Goal: Task Accomplishment & Management: Manage account settings

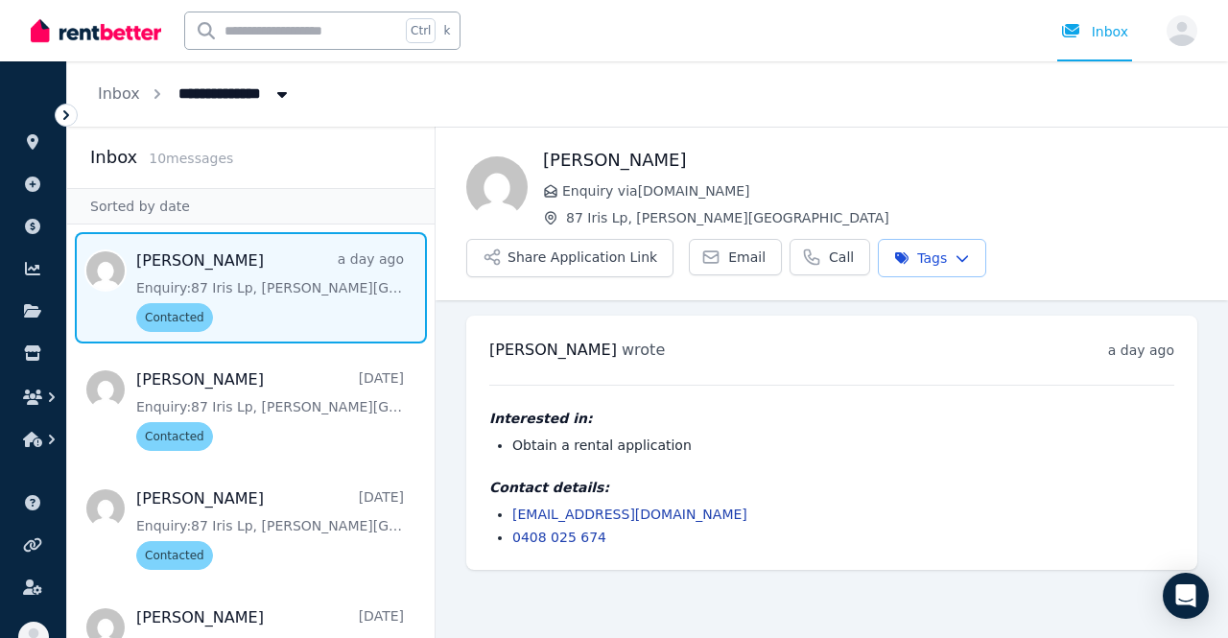
click at [84, 36] on img at bounding box center [96, 30] width 130 height 29
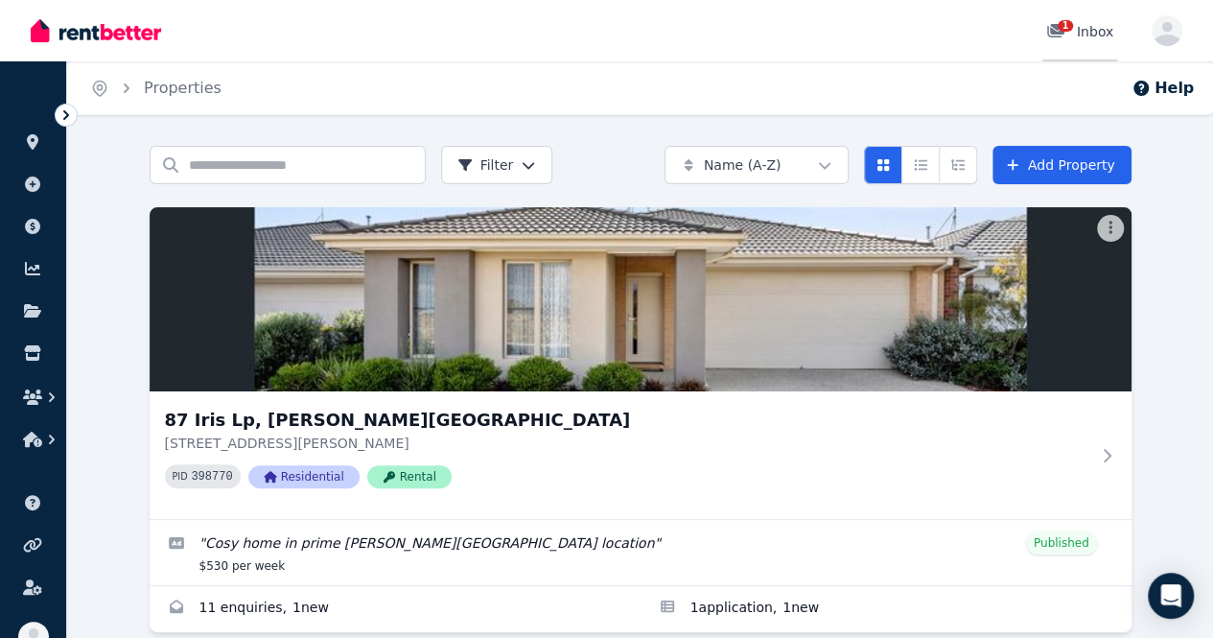
click at [1063, 24] on span "1" at bounding box center [1065, 26] width 15 height 12
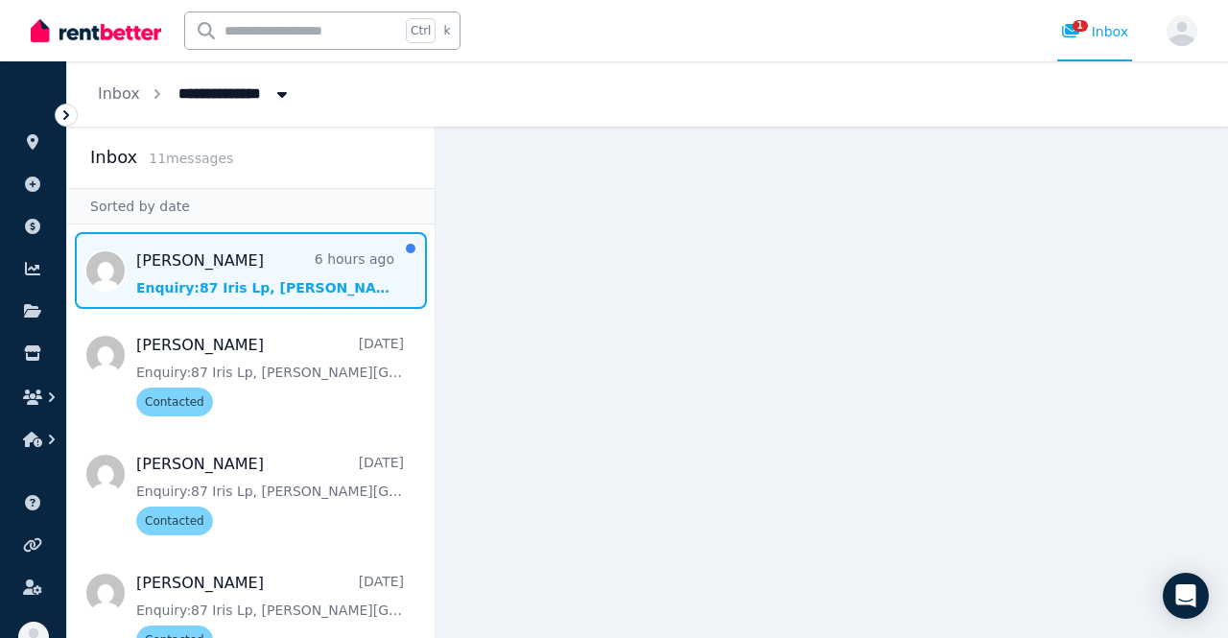
click at [244, 301] on span "Message list" at bounding box center [250, 270] width 367 height 77
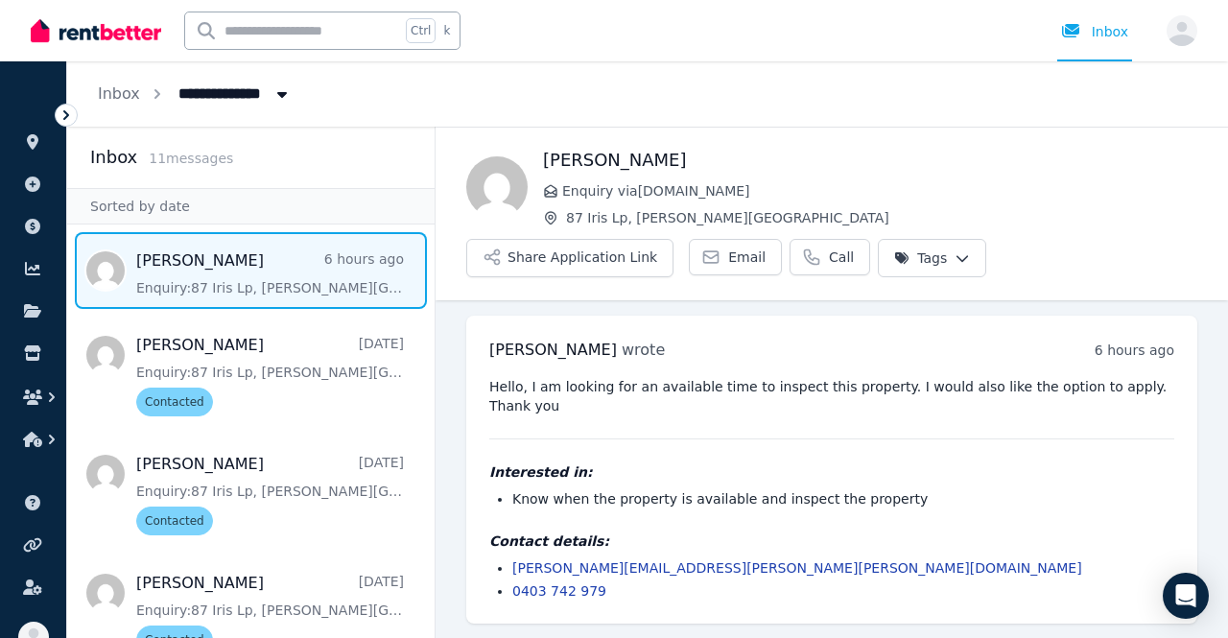
click at [928, 253] on html "**********" at bounding box center [614, 319] width 1228 height 638
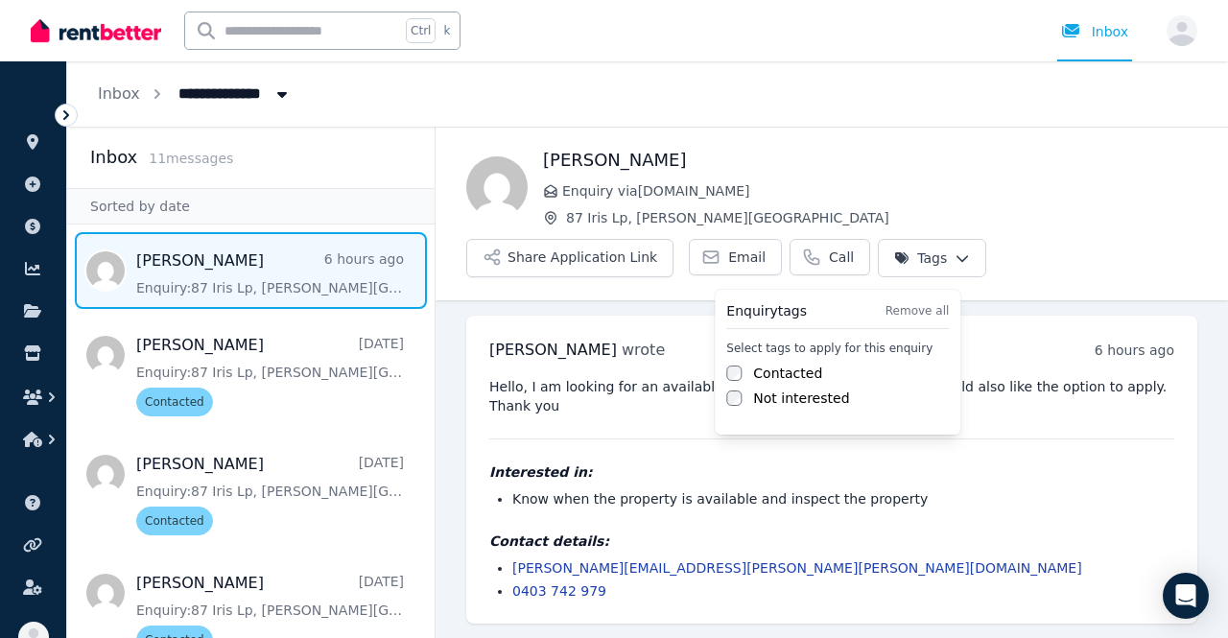
click at [783, 369] on label "Contacted" at bounding box center [787, 373] width 69 height 19
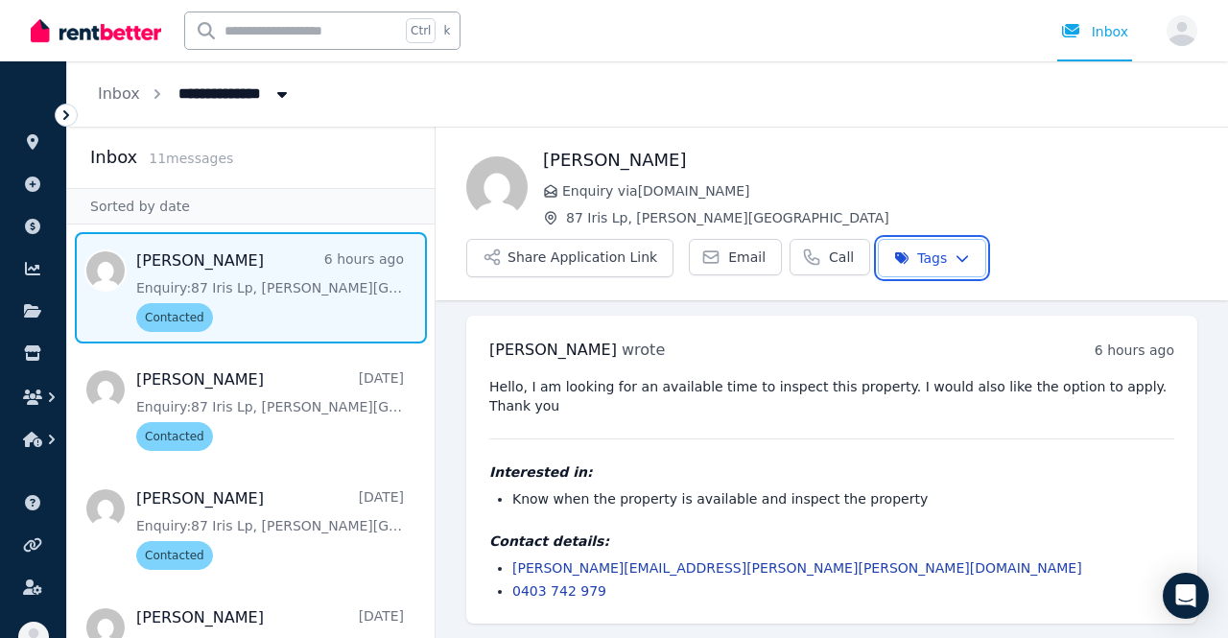
click at [844, 514] on html "**********" at bounding box center [614, 319] width 1228 height 638
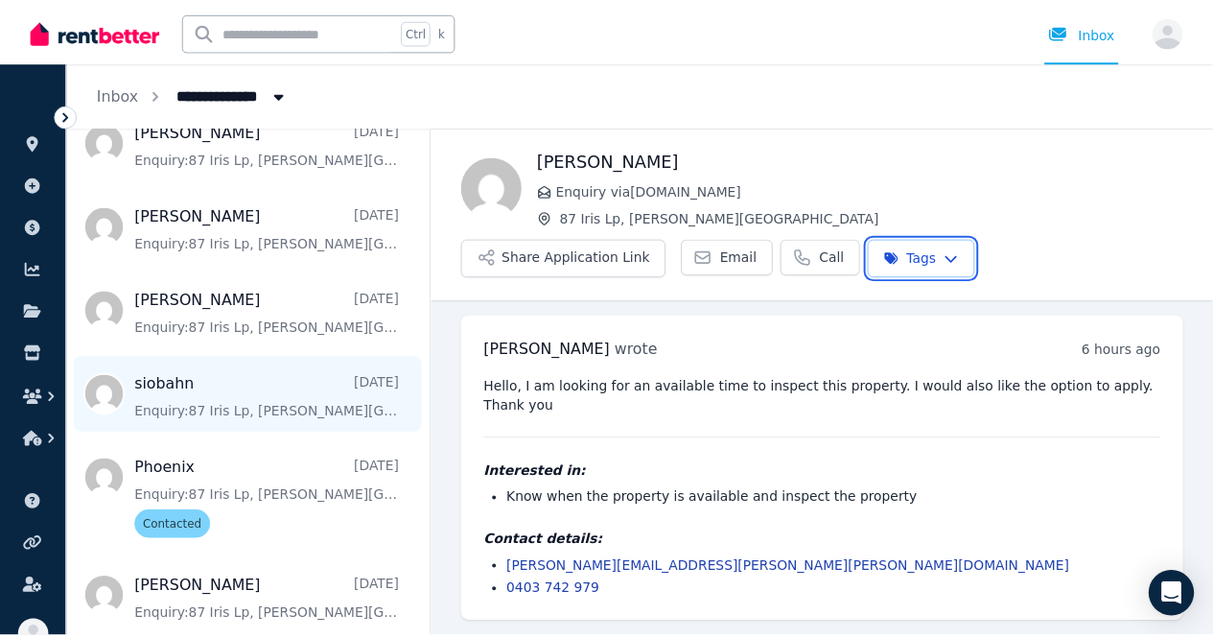
scroll to position [691, 0]
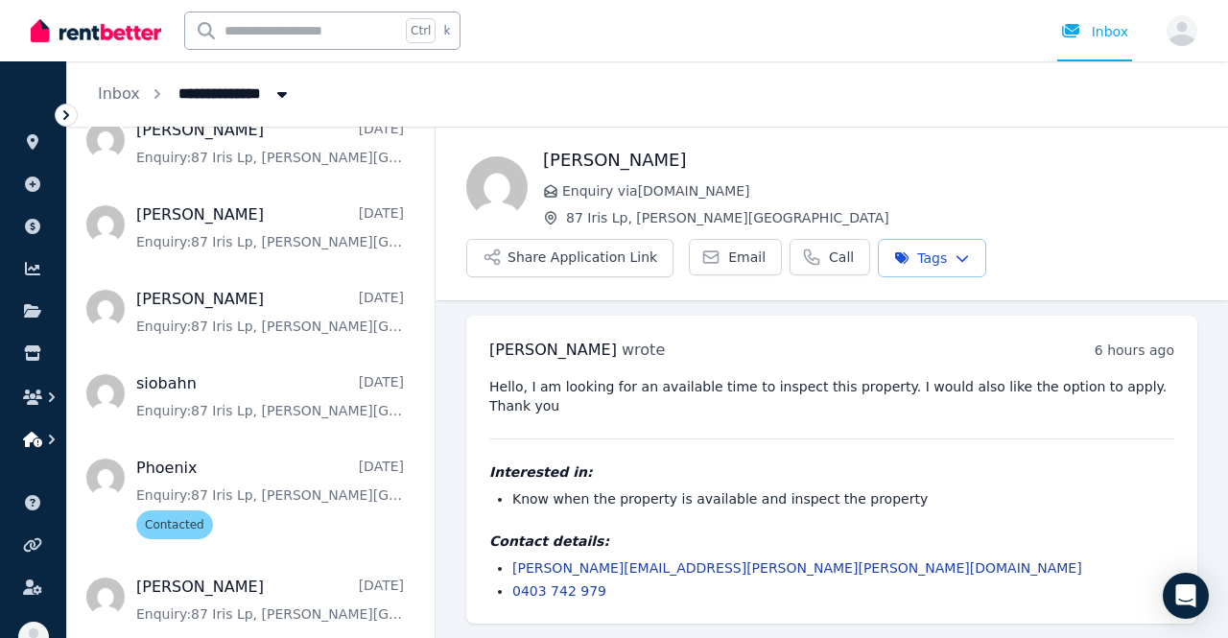
click at [38, 436] on icon "button" at bounding box center [32, 439] width 19 height 15
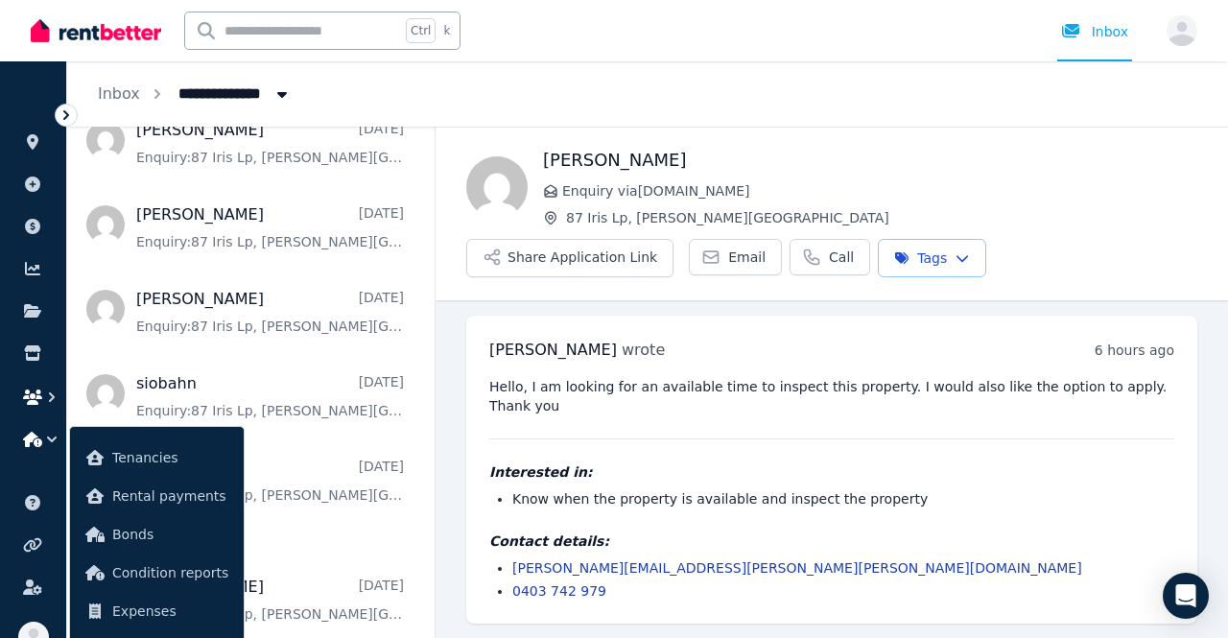
click at [29, 402] on icon "button" at bounding box center [32, 396] width 19 height 15
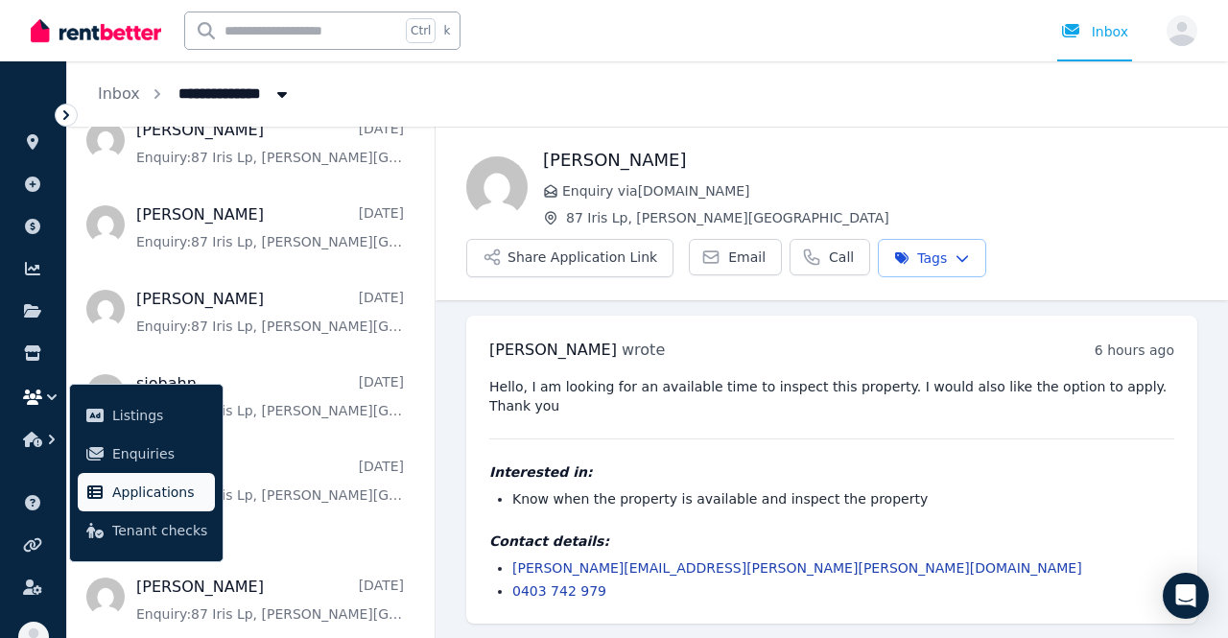
click at [181, 500] on span "Applications" at bounding box center [159, 492] width 95 height 23
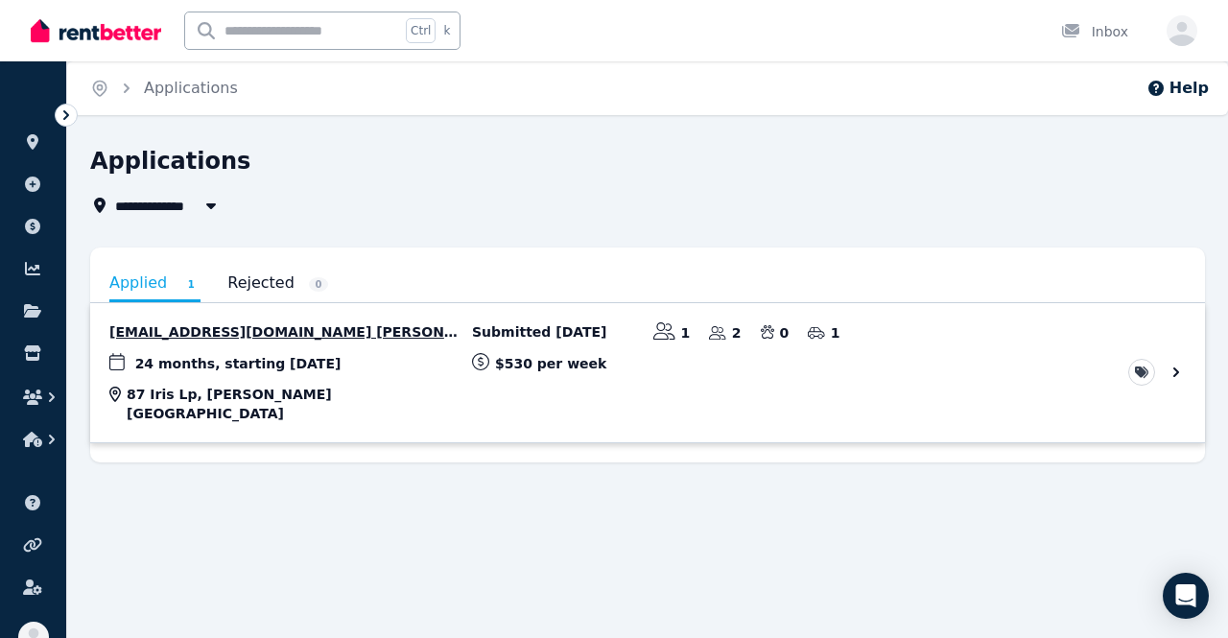
click at [249, 363] on link "View application: Leannawhittenham_@hotmail.com Whittenham" at bounding box center [647, 372] width 1115 height 139
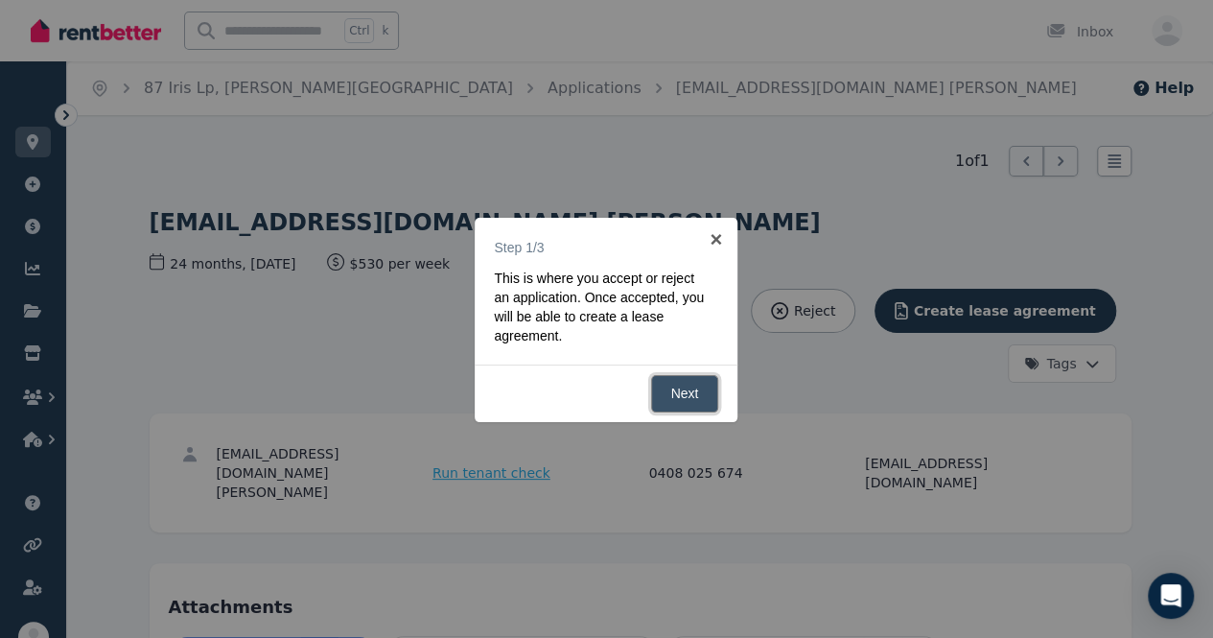
click at [681, 390] on link "Next" at bounding box center [685, 393] width 68 height 37
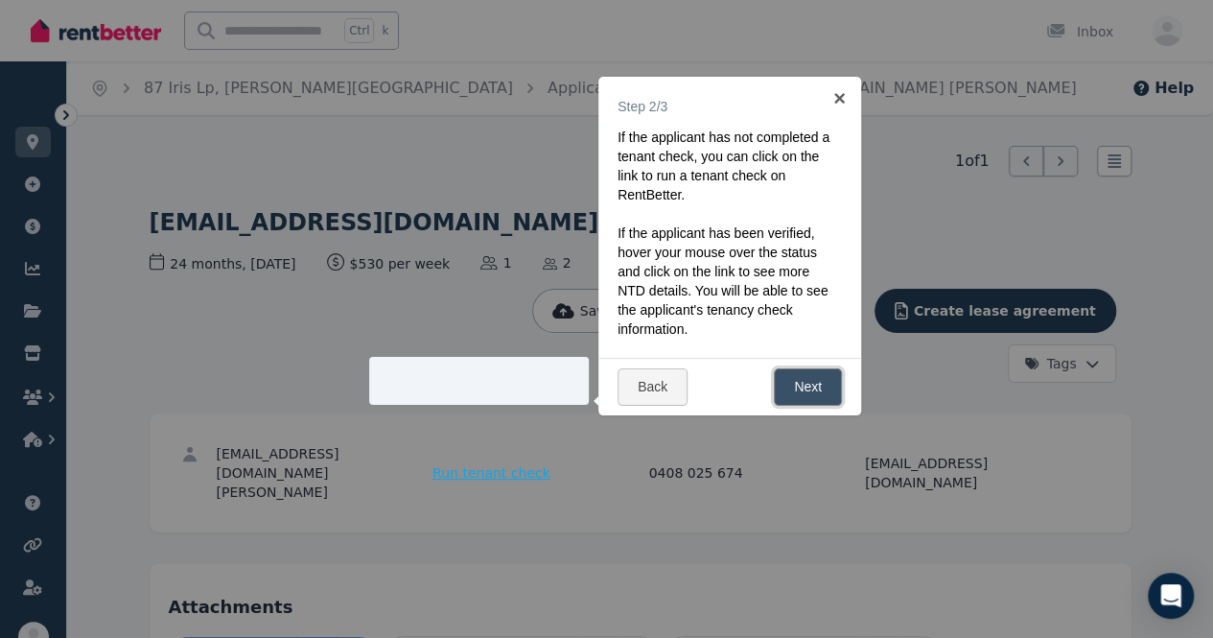
click at [815, 385] on link "Next" at bounding box center [808, 386] width 68 height 37
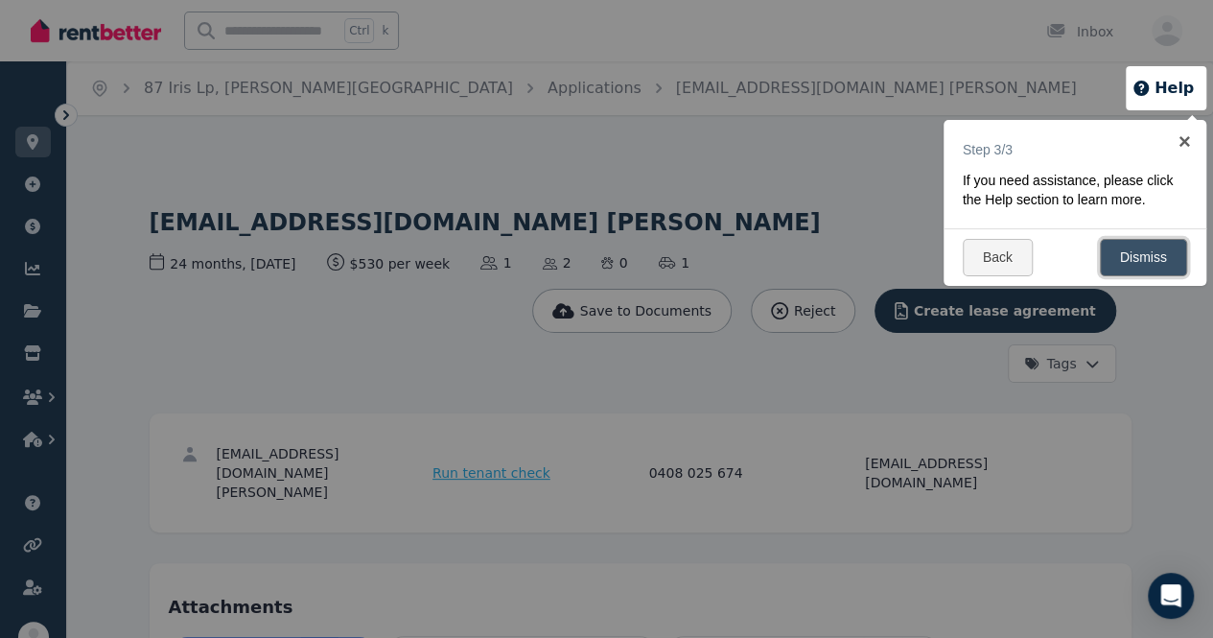
click at [1113, 268] on link "Dismiss" at bounding box center [1143, 257] width 87 height 37
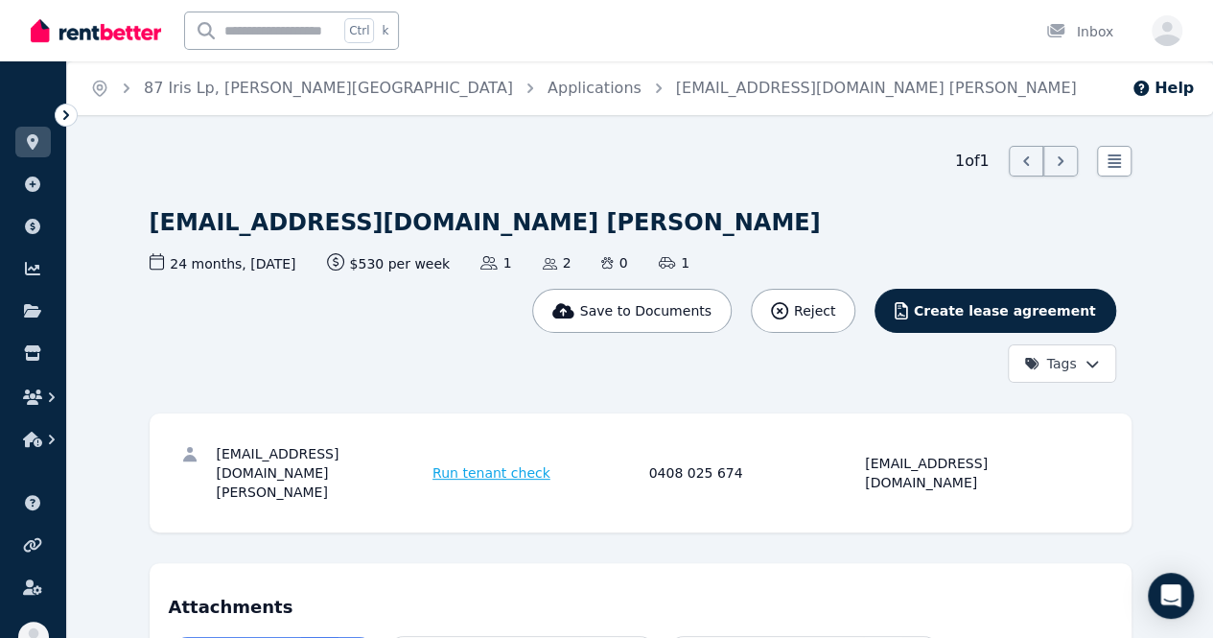
click at [46, 37] on img at bounding box center [96, 30] width 130 height 29
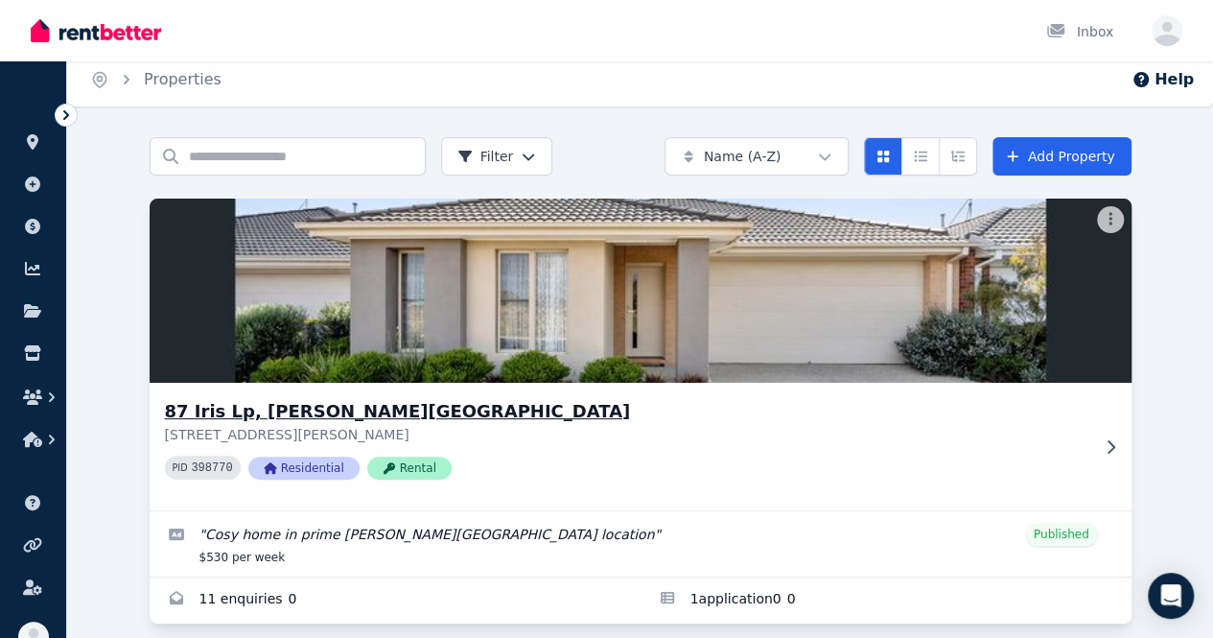
scroll to position [67, 0]
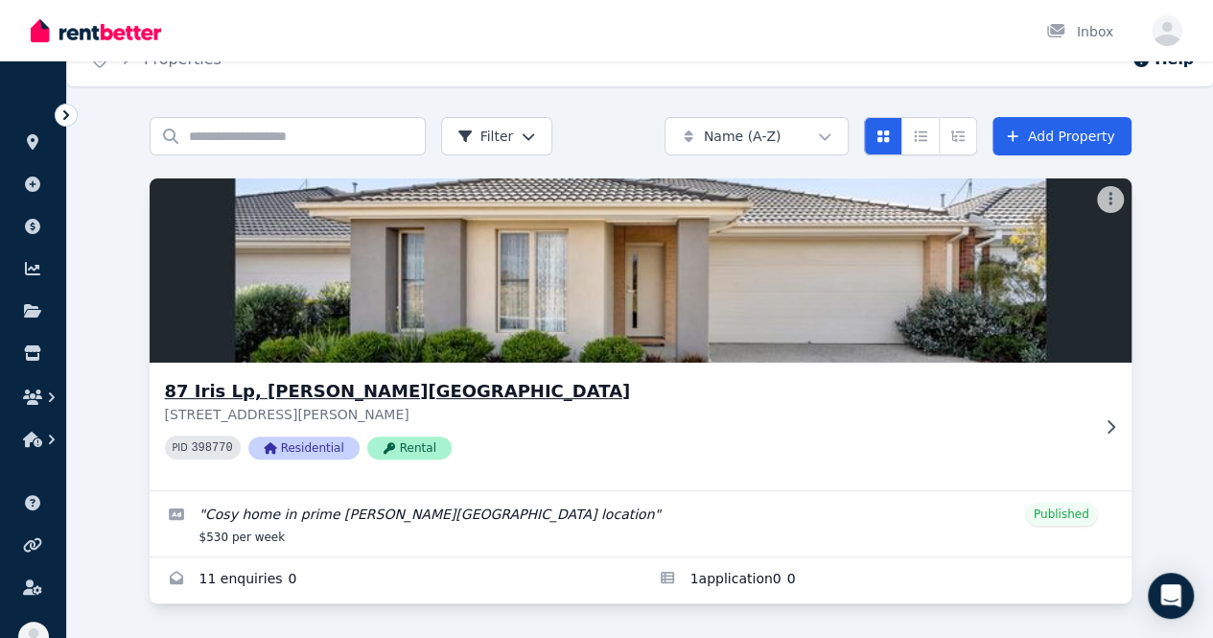
click at [388, 363] on div "87 Iris Lp, Armstrong Creek 87 Iris Lp, Armstrong Creek VIC 3217 PID 398770 Res…" at bounding box center [641, 427] width 982 height 128
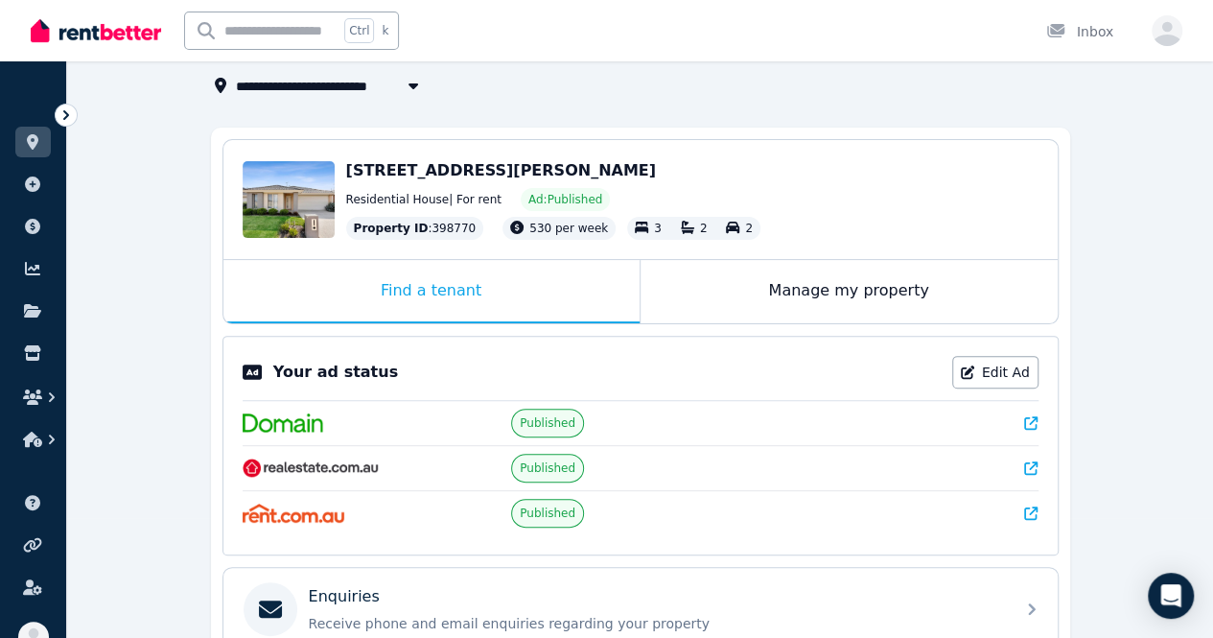
scroll to position [192, 0]
